Goal: Task Accomplishment & Management: Use online tool/utility

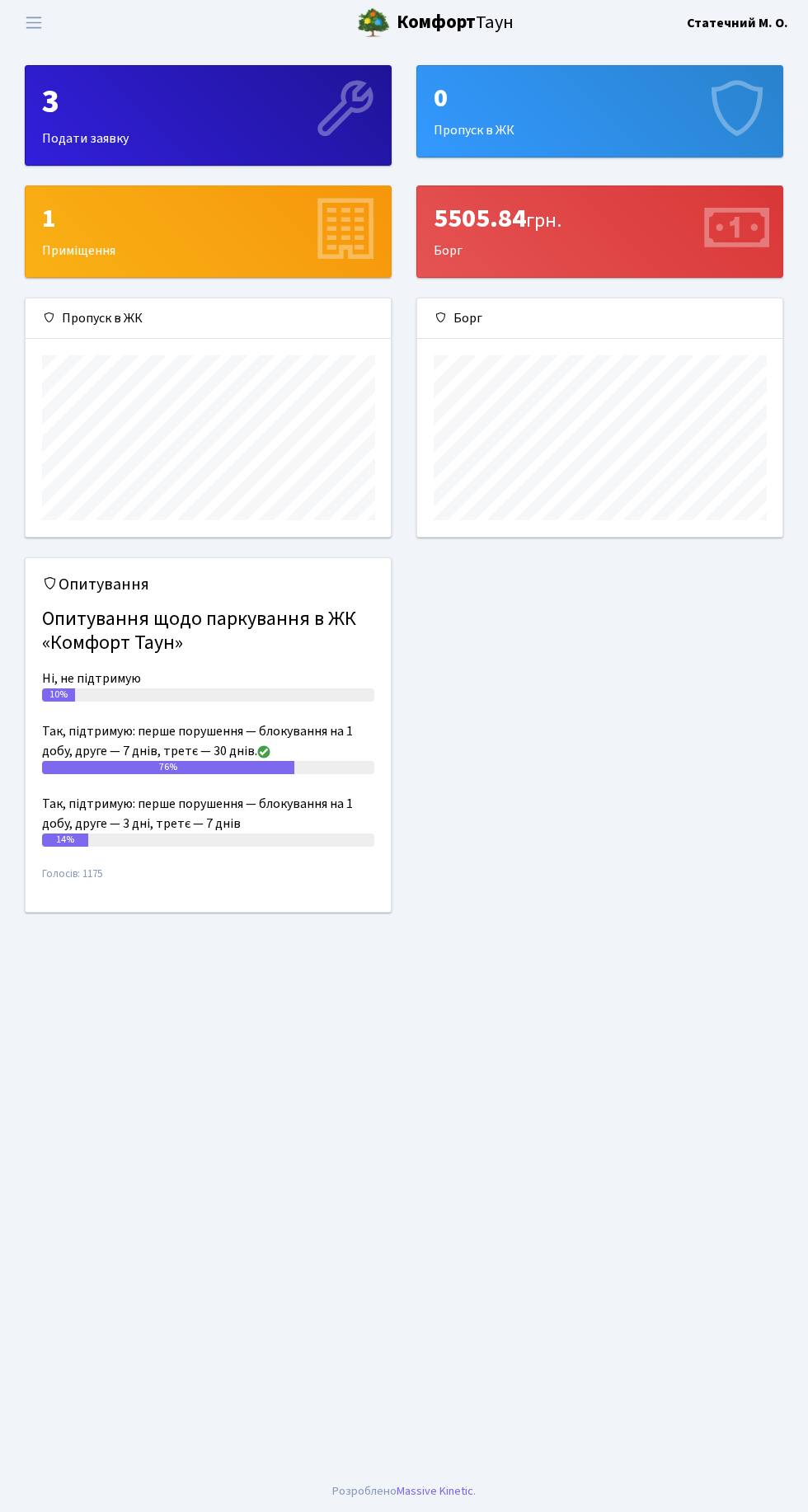
scroll to position [238, 365]
click at [37, 23] on span "Переключити навігацію" at bounding box center [34, 23] width 24 height 19
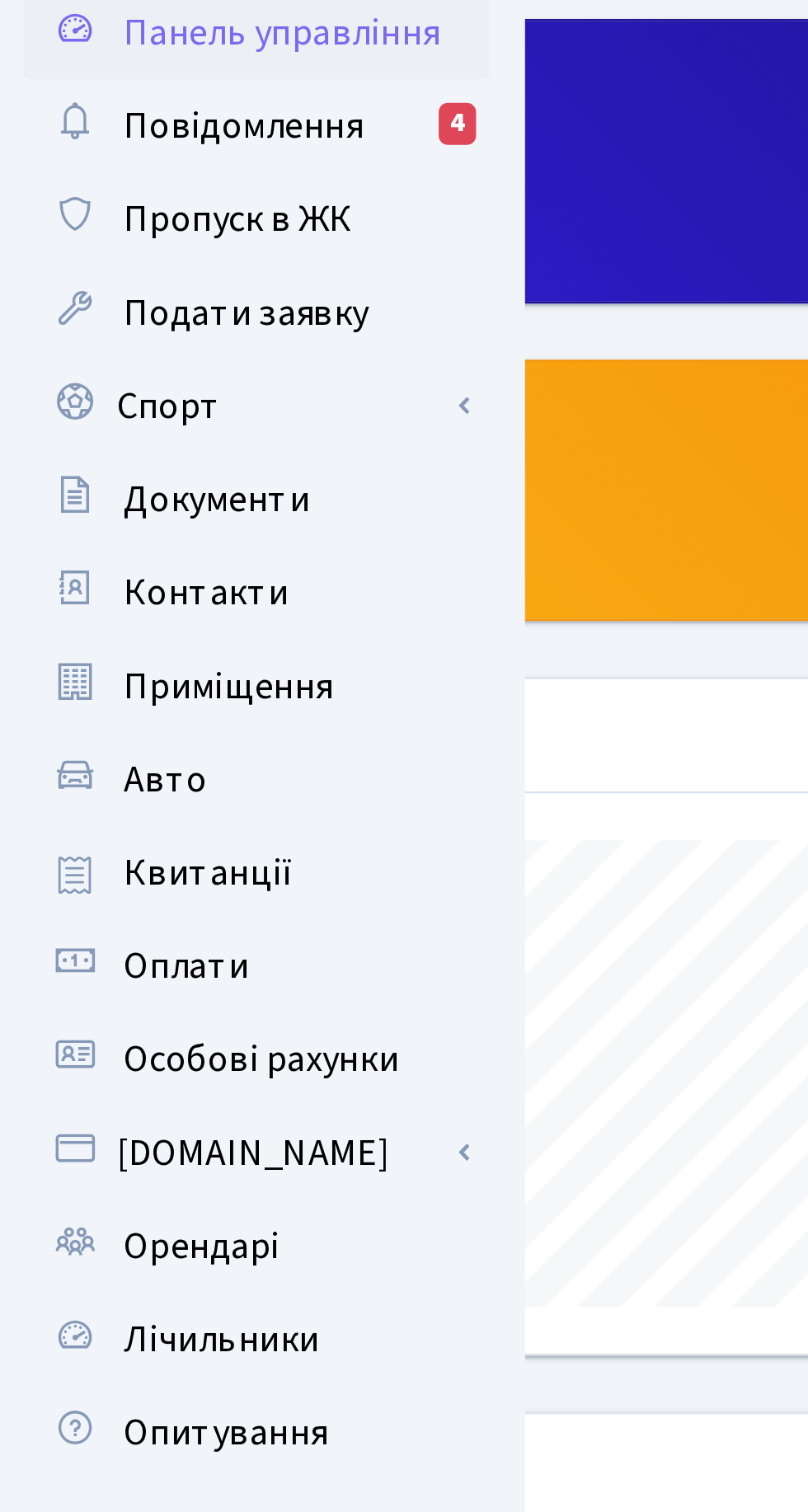
click at [71, 198] on link "Спорт" at bounding box center [90, 201] width 164 height 33
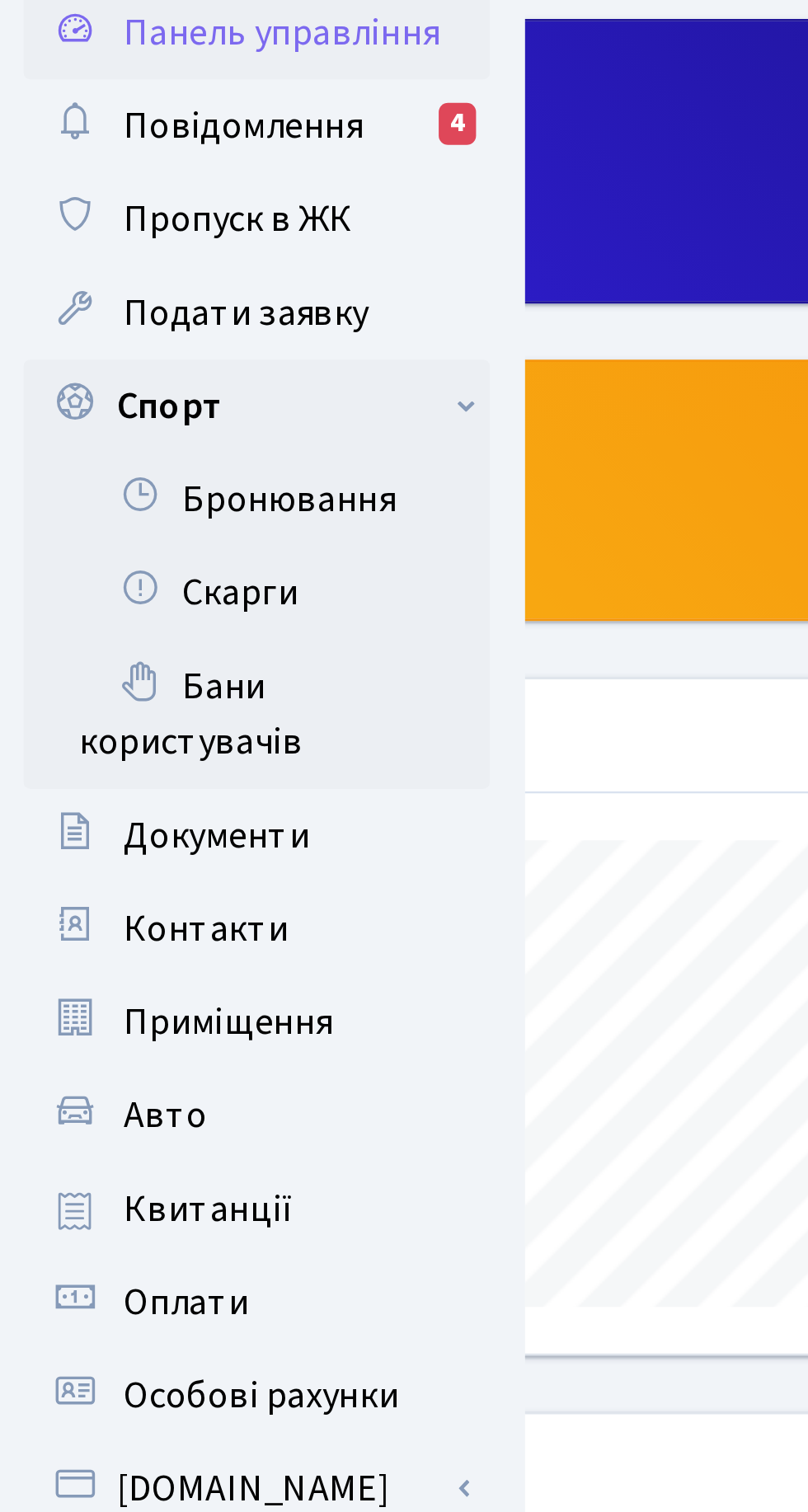
click at [130, 231] on link "Бронювання" at bounding box center [90, 234] width 164 height 33
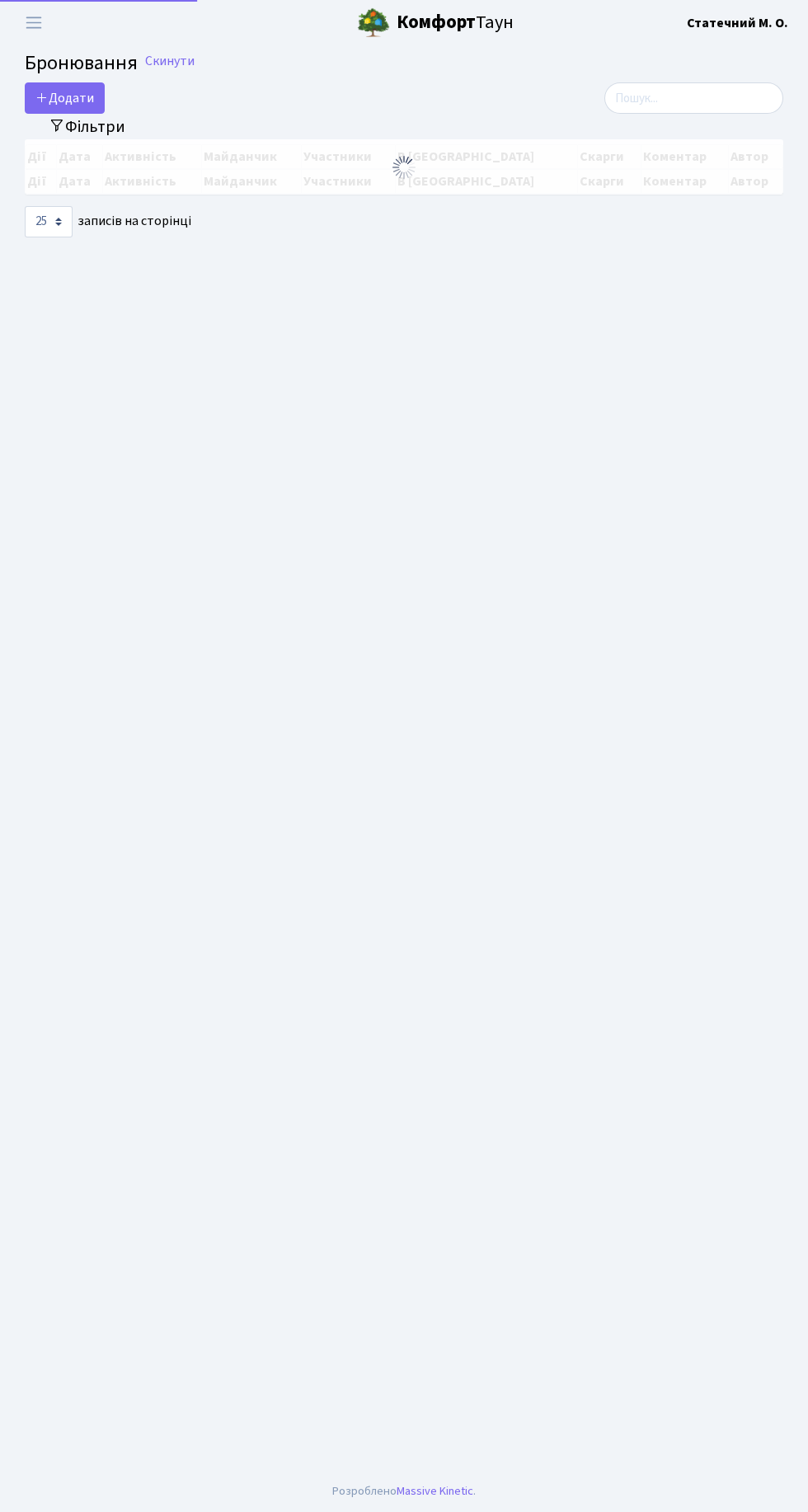
select select "25"
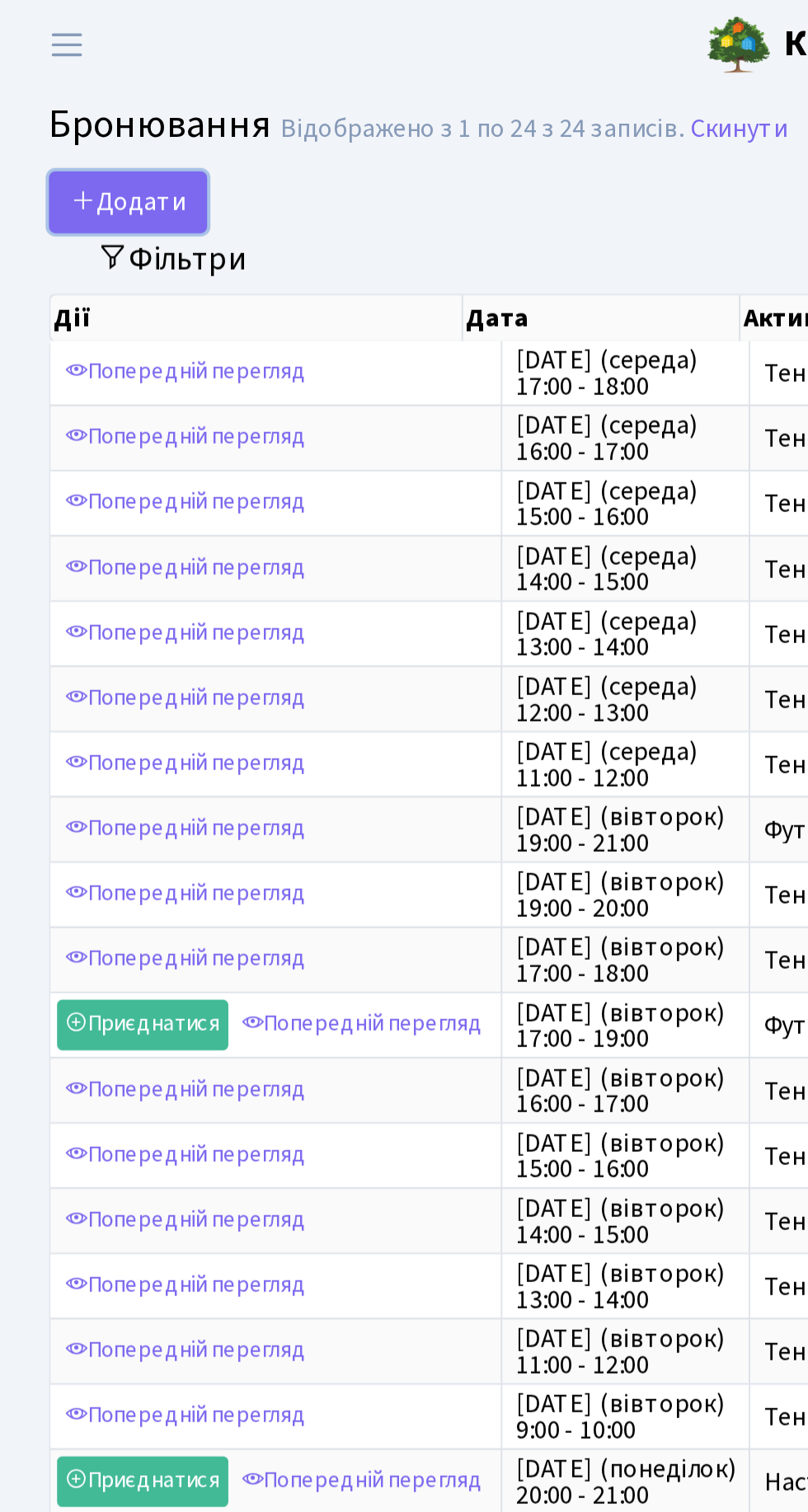
click at [80, 107] on button "Додати" at bounding box center [64, 101] width 80 height 31
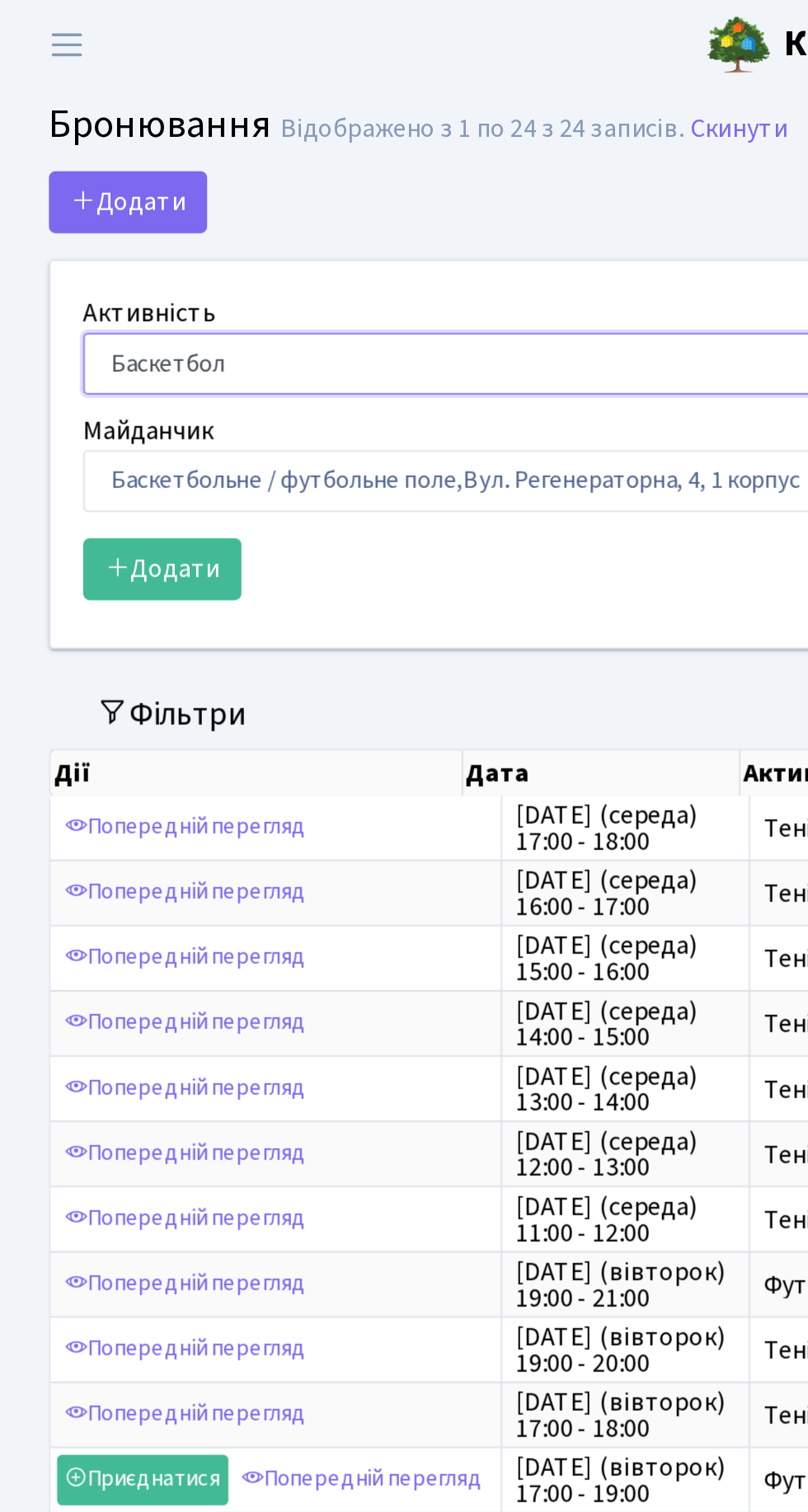
click at [140, 186] on select "Баскетбол Волейбол Йога Катання на роликах Настільний теніс [PERSON_NAME] Фітнес" at bounding box center [273, 183] width 462 height 31
select select "1"
click at [42, 168] on select "Баскетбол Волейбол Йога Катання на роликах Настільний теніс [PERSON_NAME] Фітнес" at bounding box center [273, 183] width 462 height 31
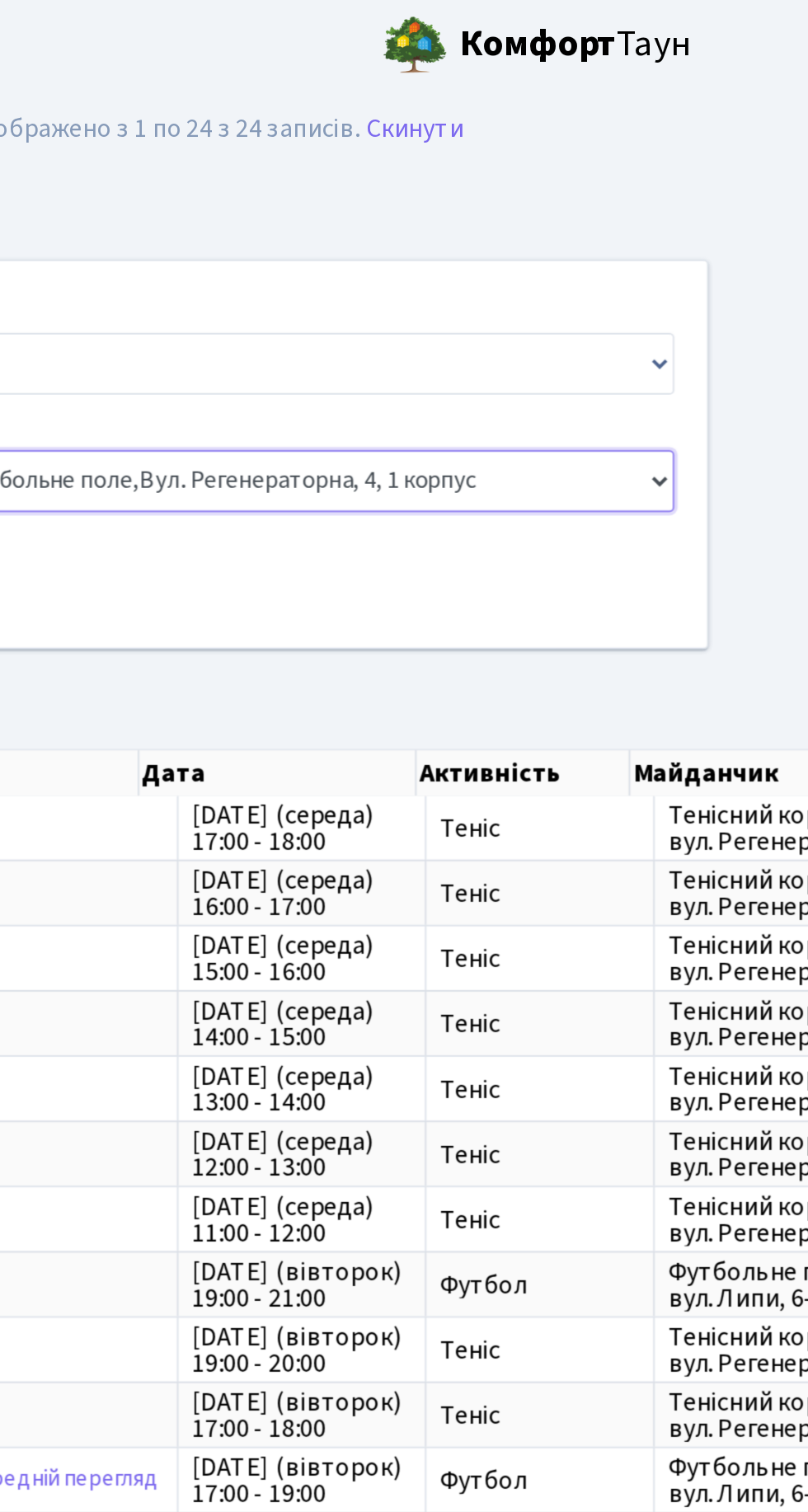
click at [420, 248] on select "Баскетбольне / футбольне поле, [GEOGRAPHIC_DATA]. [STREET_ADDRESS]. [STREET_ADD…" at bounding box center [273, 242] width 462 height 31
select select "1"
click at [42, 227] on select "Баскетбольне / футбольне поле, [GEOGRAPHIC_DATA]. [STREET_ADDRESS]. [STREET_ADD…" at bounding box center [273, 242] width 462 height 31
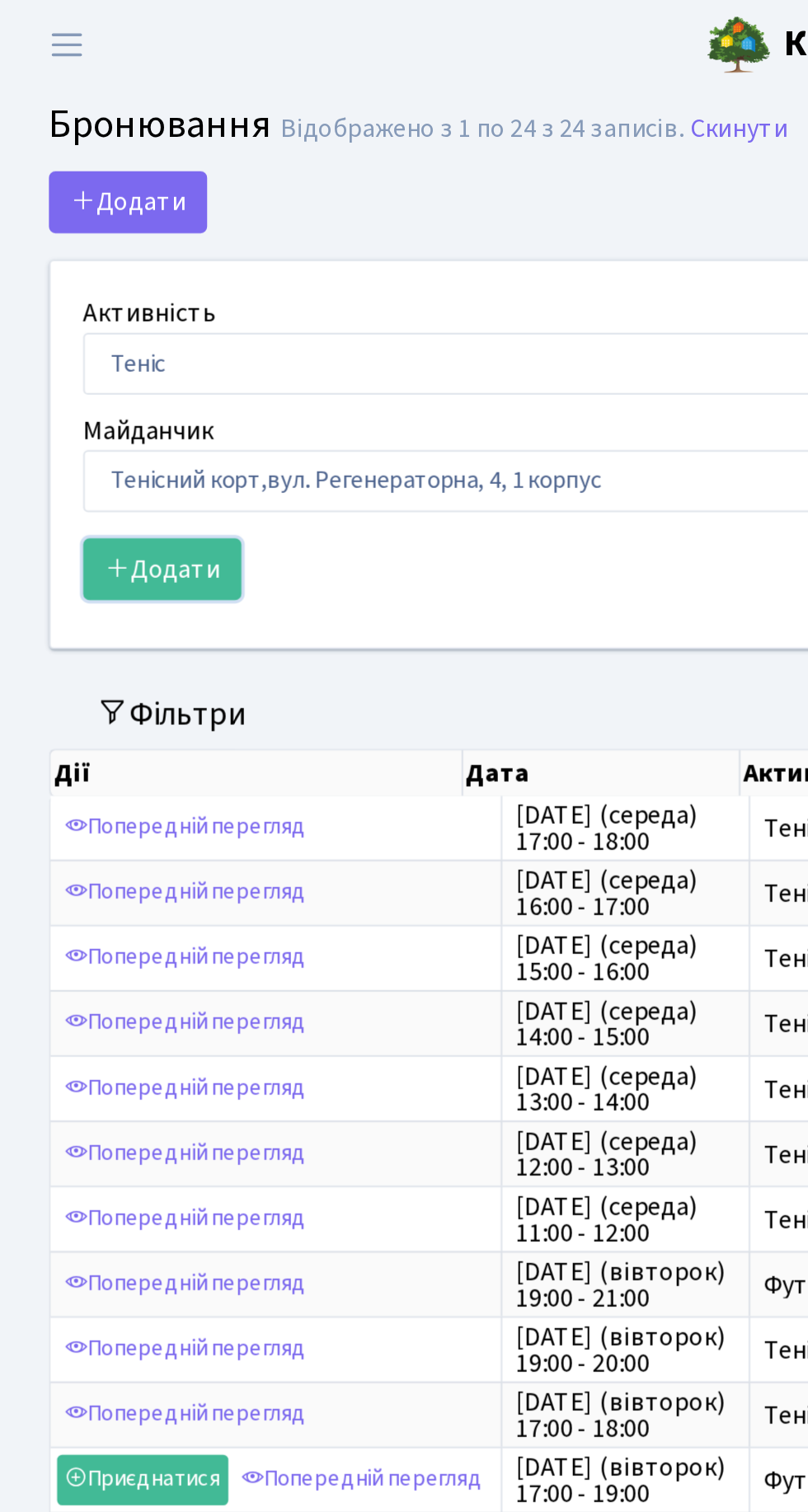
click at [99, 295] on button "Додати" at bounding box center [82, 287] width 80 height 31
